Goal: Information Seeking & Learning: Learn about a topic

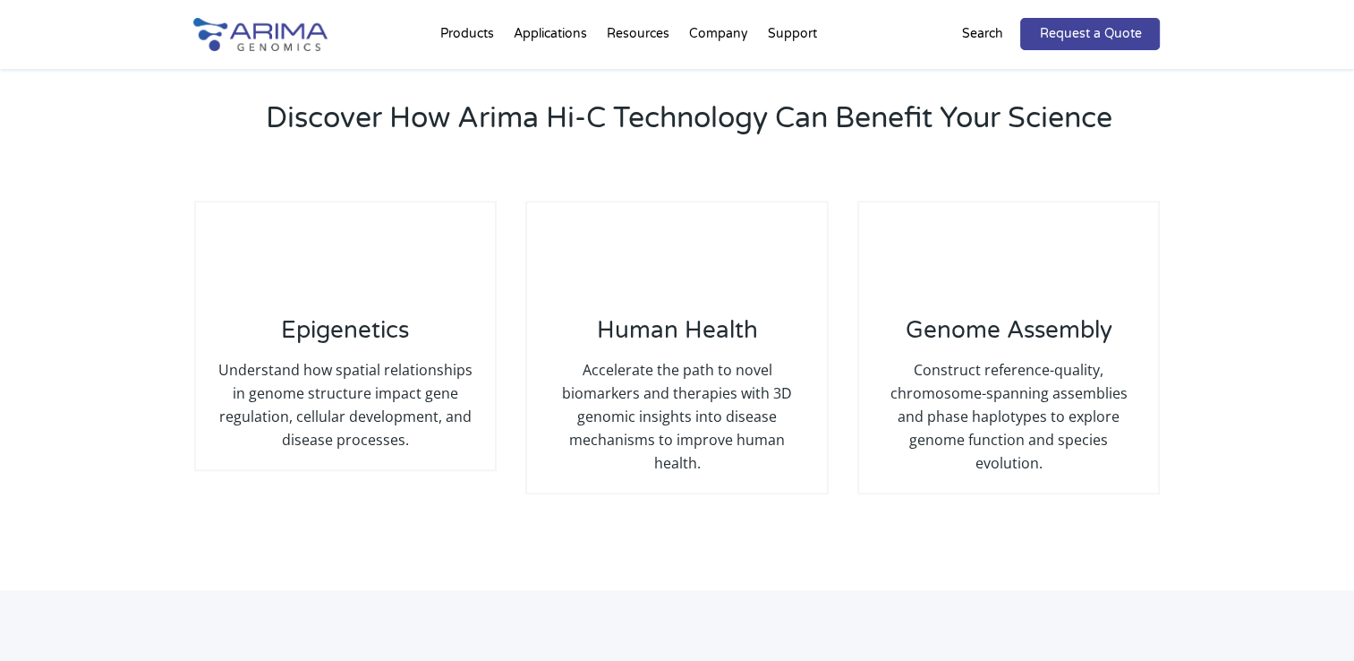
scroll to position [1936, 0]
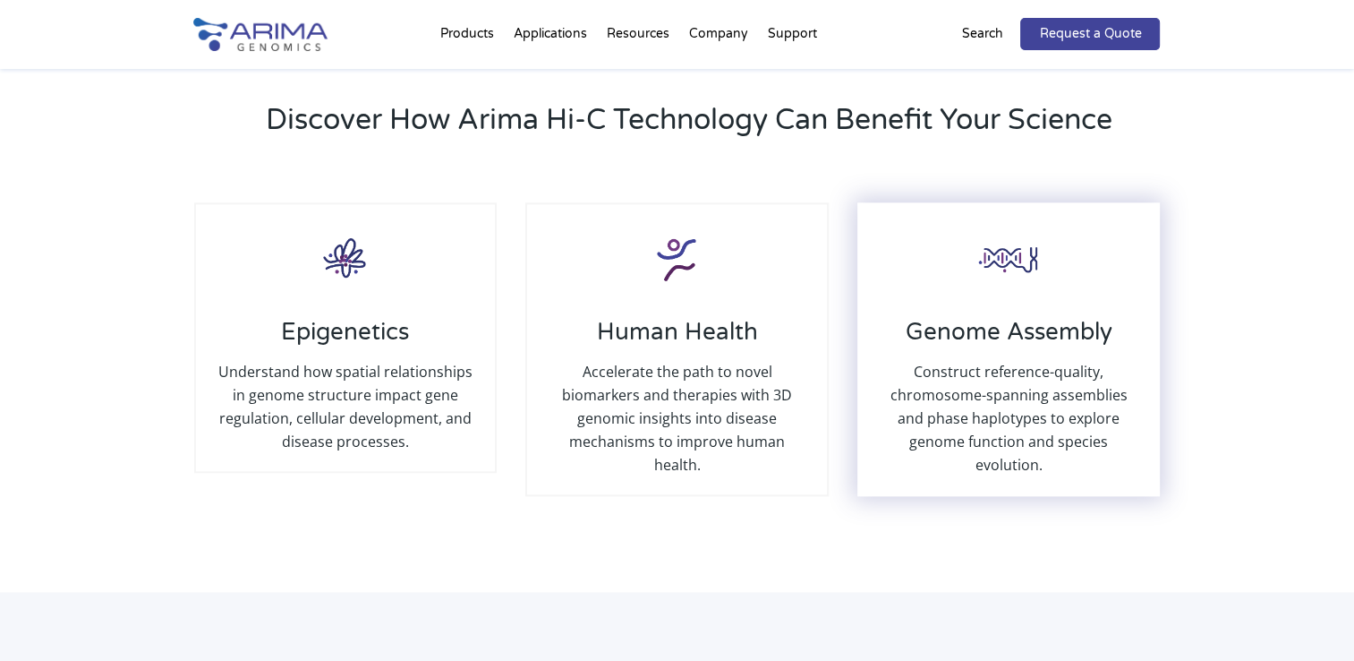
click at [1025, 311] on div "Genome Assembly Construct reference-quality, chromosome-spanning assemblies and…" at bounding box center [1008, 349] width 303 height 294
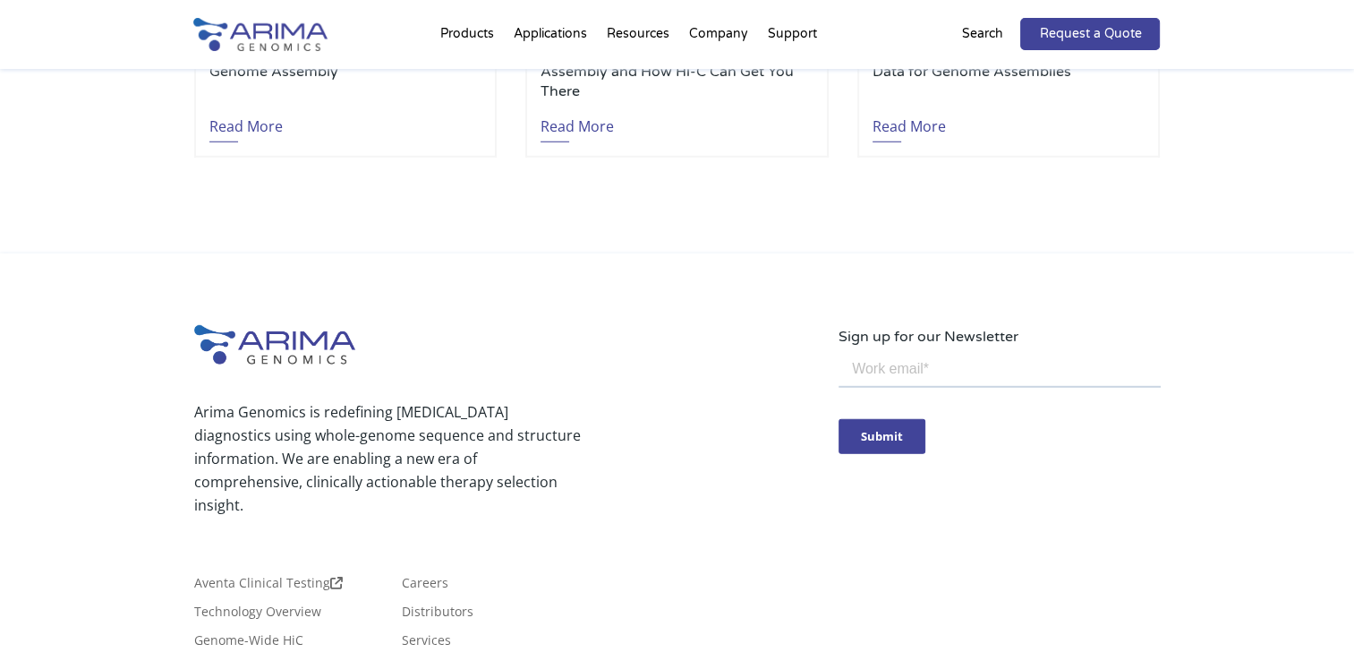
scroll to position [5071, 0]
